Goal: Find specific page/section: Find specific page/section

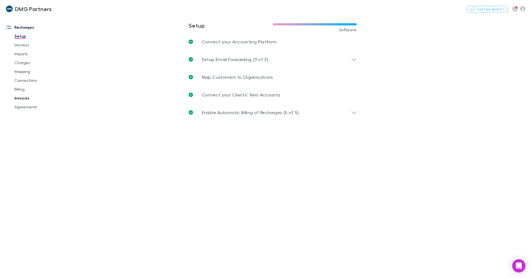
click at [20, 96] on link "Invoices" at bounding box center [42, 98] width 66 height 9
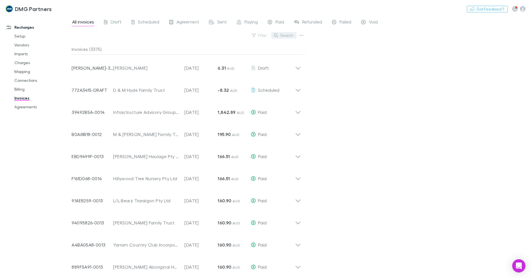
click at [287, 34] on button "Search" at bounding box center [283, 35] width 25 height 7
type input "*"
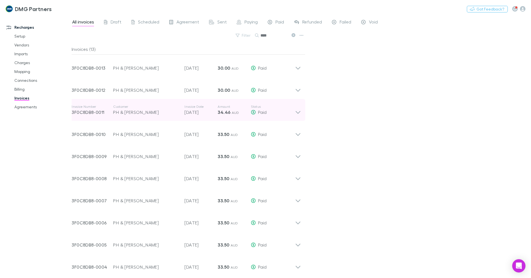
type input "****"
click at [296, 111] on icon at bounding box center [298, 110] width 6 height 11
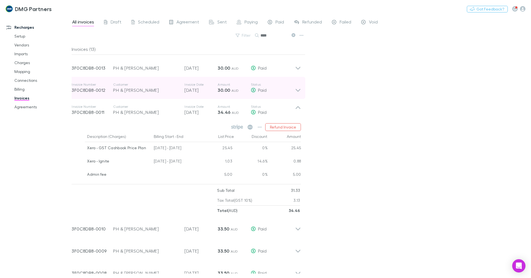
click at [297, 88] on icon at bounding box center [298, 87] width 6 height 11
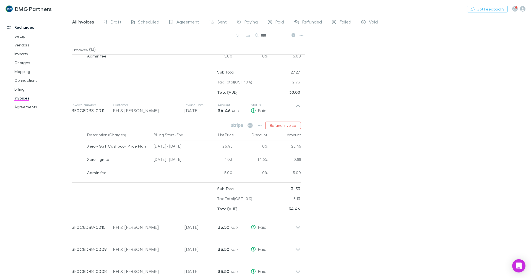
scroll to position [111, 0]
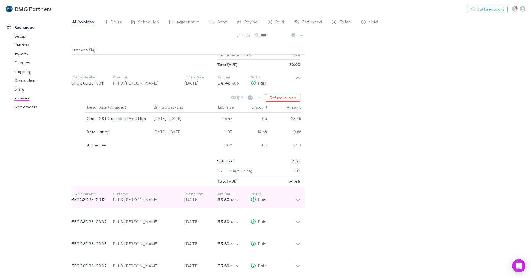
click at [296, 199] on icon at bounding box center [298, 197] width 6 height 11
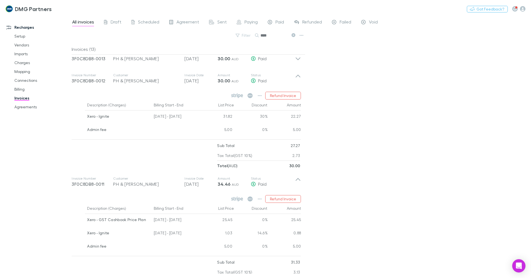
scroll to position [0, 0]
